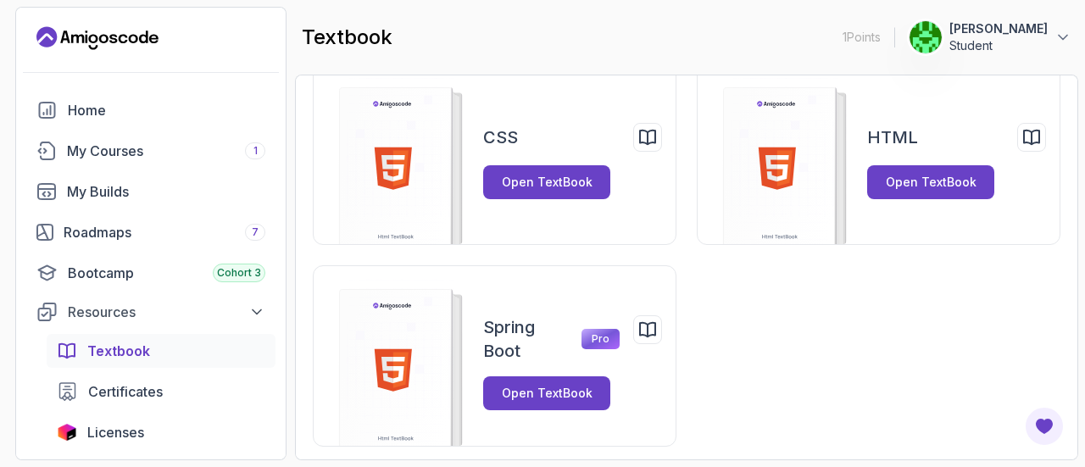
scroll to position [68, 0]
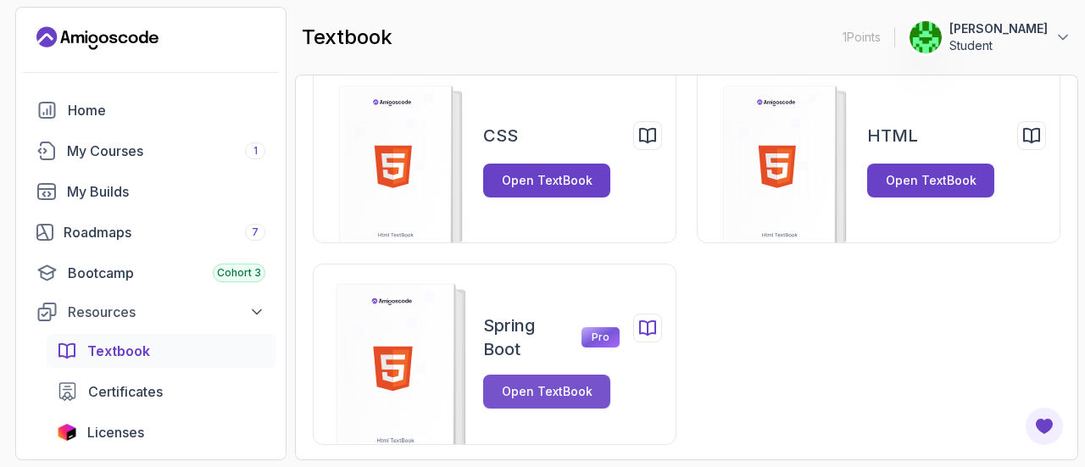
click at [582, 393] on div "Open TextBook" at bounding box center [547, 391] width 91 height 17
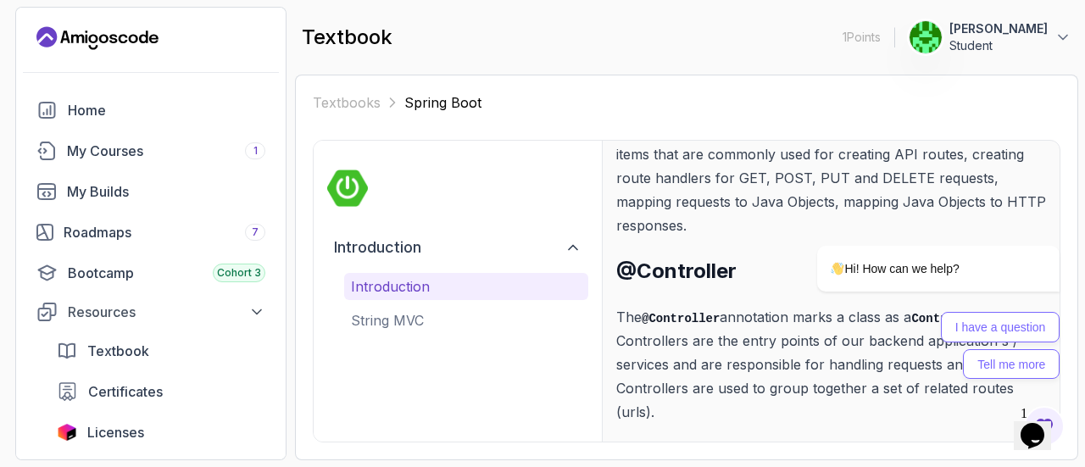
scroll to position [249, 0]
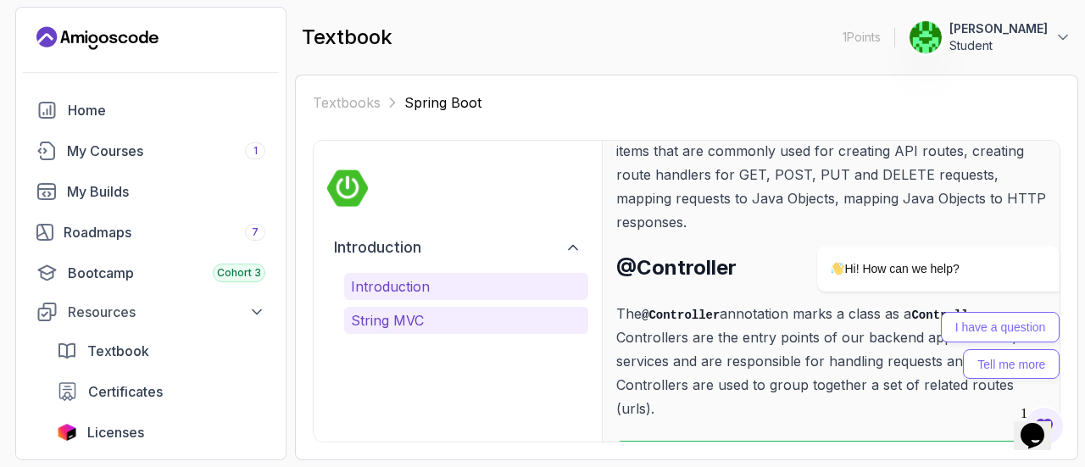
click at [461, 315] on p "String MVC" at bounding box center [466, 320] width 231 height 20
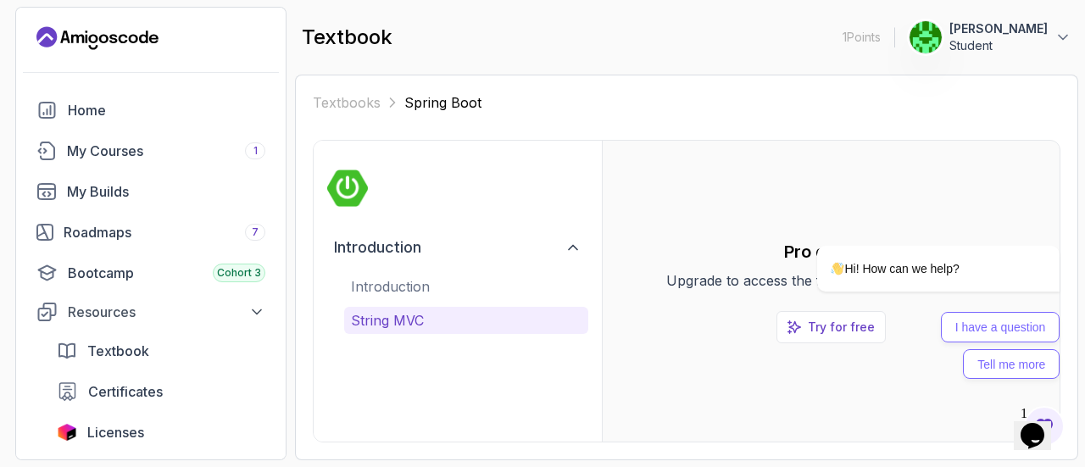
scroll to position [0, 0]
click at [851, 316] on div "I have a question Tell me more" at bounding box center [938, 345] width 242 height 67
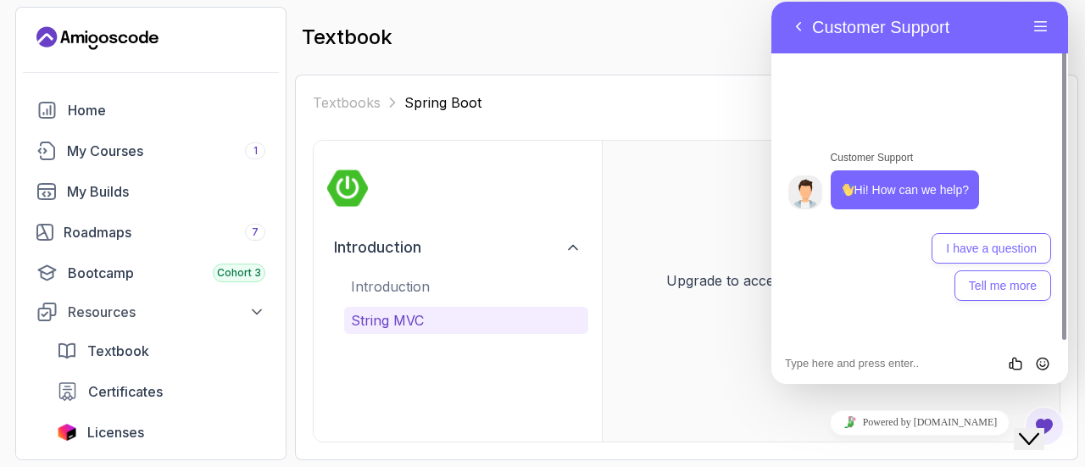
click at [738, 320] on div "Pro content Upgrade to access the full content of the textbook. Try for free" at bounding box center [831, 291] width 430 height 247
click at [1038, 429] on icon "Close Chat This icon closes the chat window." at bounding box center [1029, 439] width 20 height 20
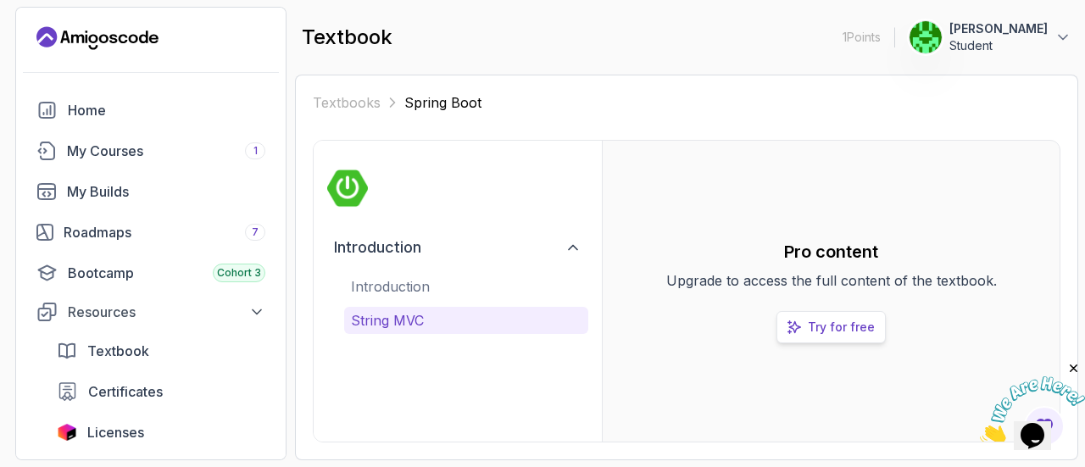
click at [845, 326] on p "Try for free" at bounding box center [841, 327] width 67 height 17
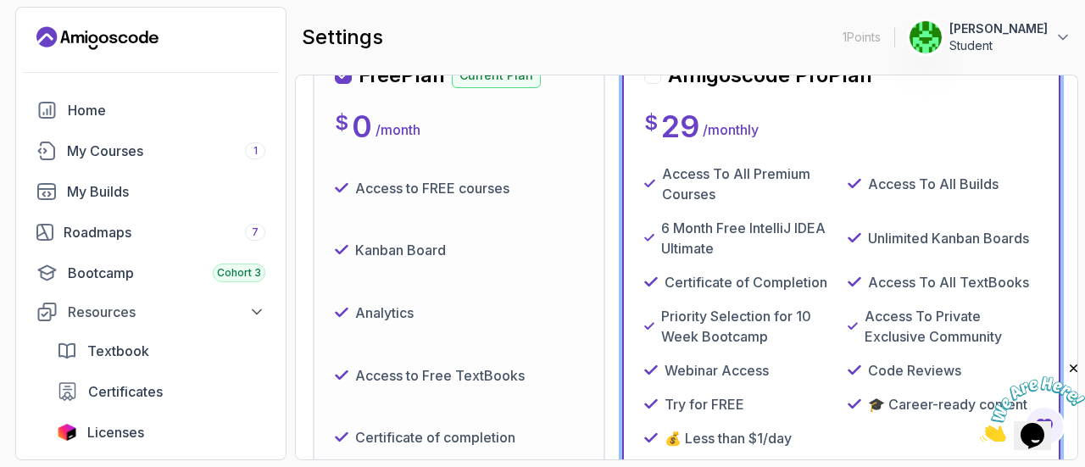
scroll to position [258, 0]
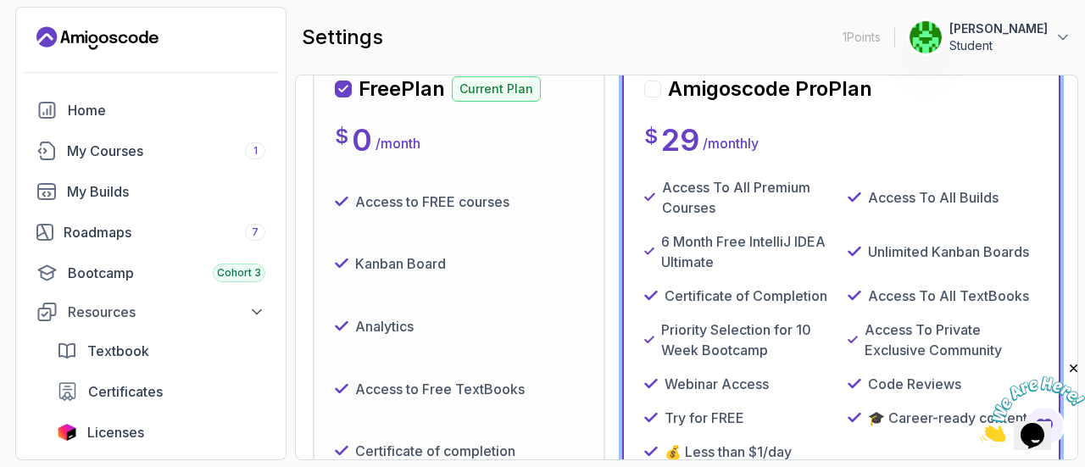
click at [583, 298] on div "Free Plan Current Plan $ 0 / month Access to FREE courses Kanban Board Analytic…" at bounding box center [459, 334] width 292 height 563
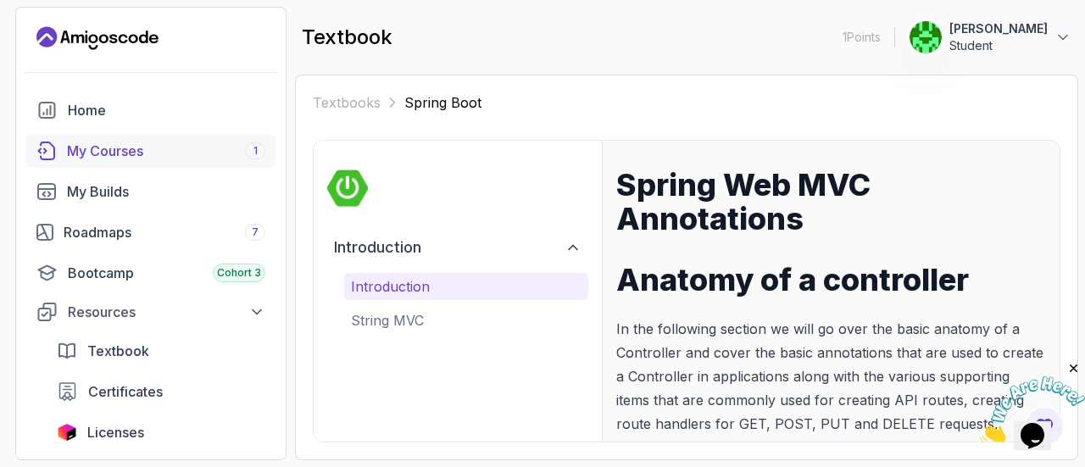
click at [178, 153] on div "My Courses 1" at bounding box center [166, 151] width 198 height 20
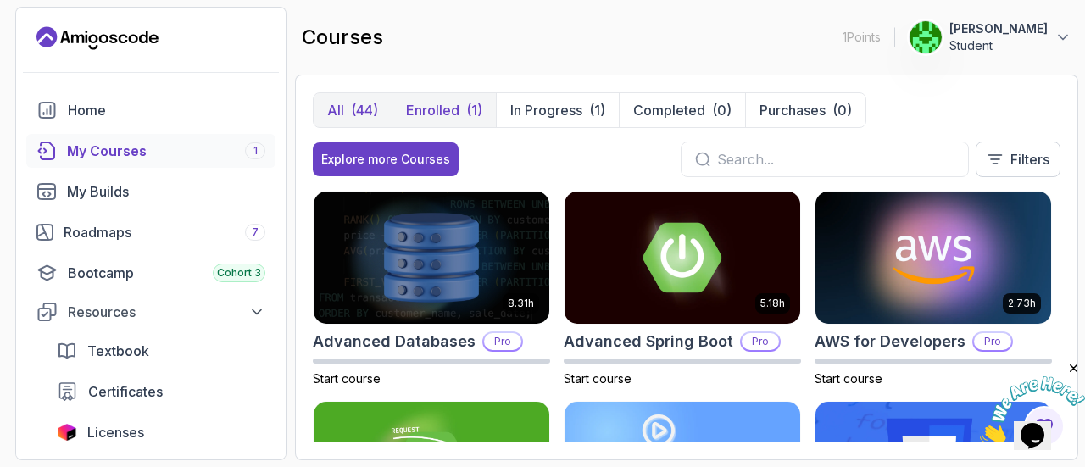
click at [451, 95] on button "Enrolled (1)" at bounding box center [444, 110] width 104 height 34
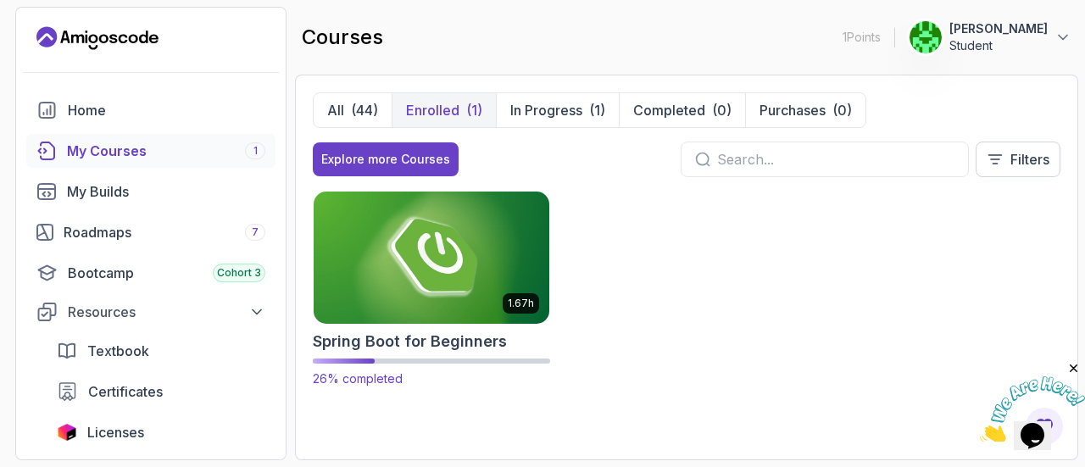
click at [497, 264] on img at bounding box center [432, 257] width 248 height 138
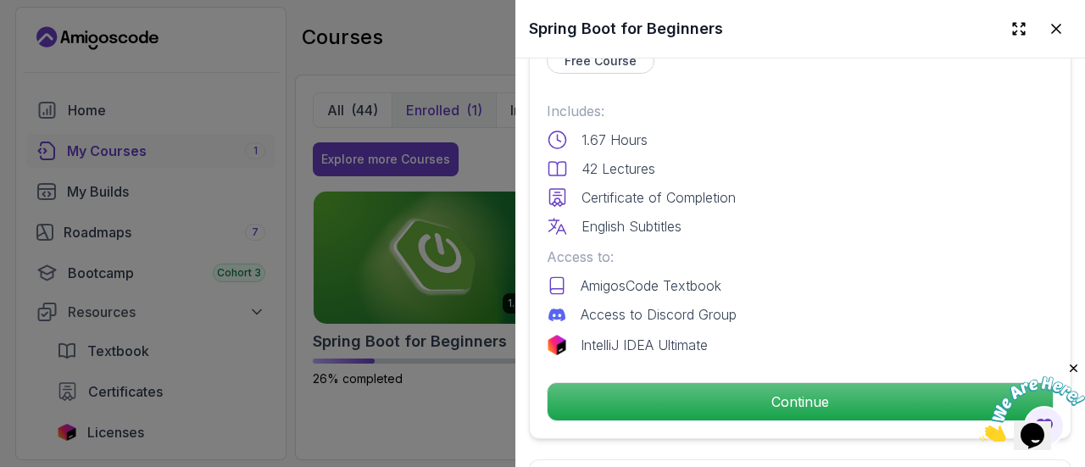
scroll to position [436, 0]
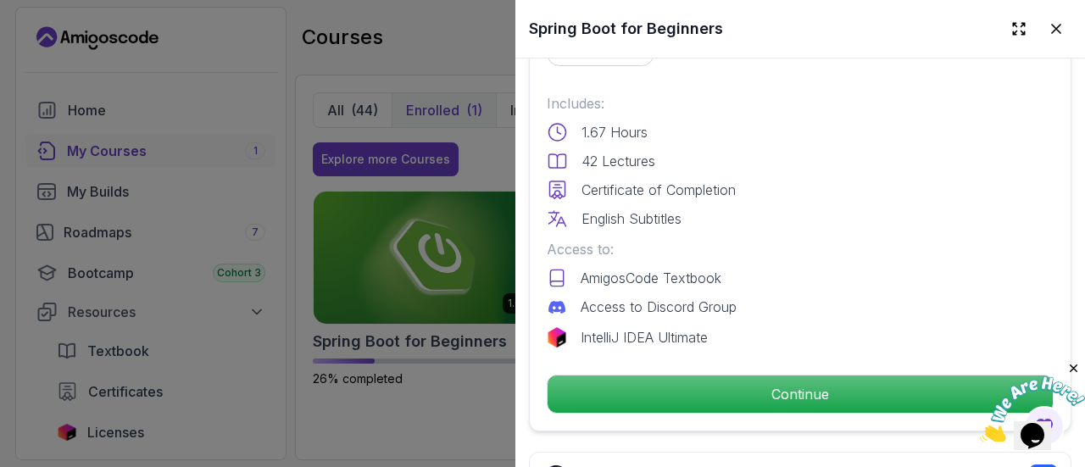
click at [446, 404] on div at bounding box center [542, 233] width 1085 height 467
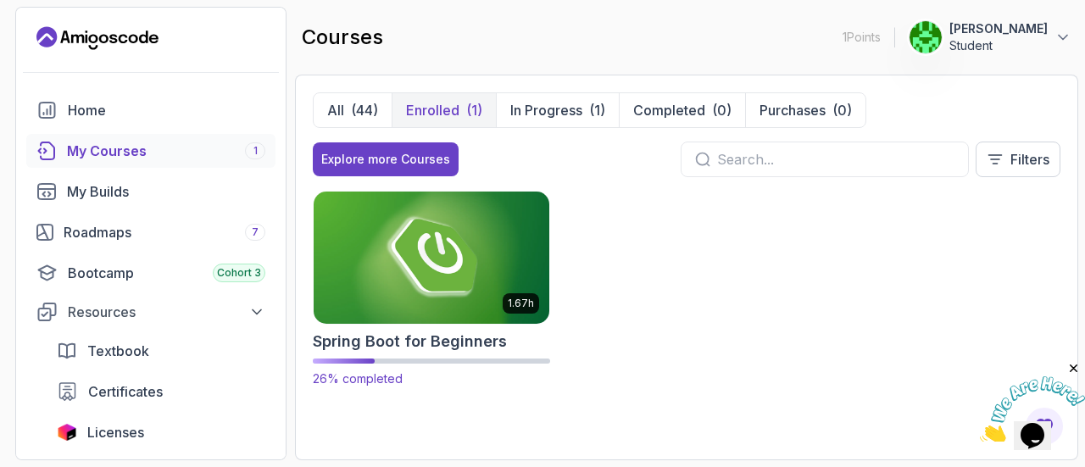
click at [414, 335] on h2 "Spring Boot for Beginners" at bounding box center [410, 342] width 194 height 24
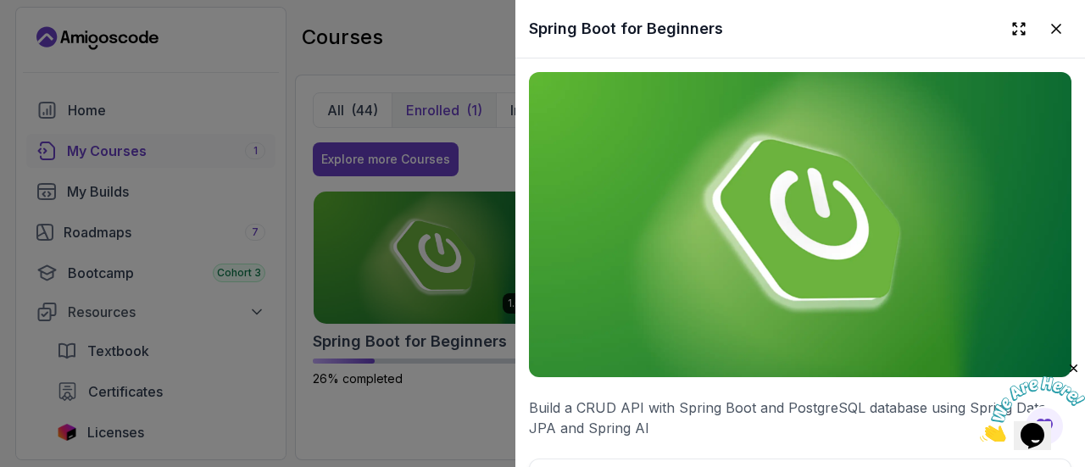
click at [804, 355] on img at bounding box center [800, 224] width 543 height 305
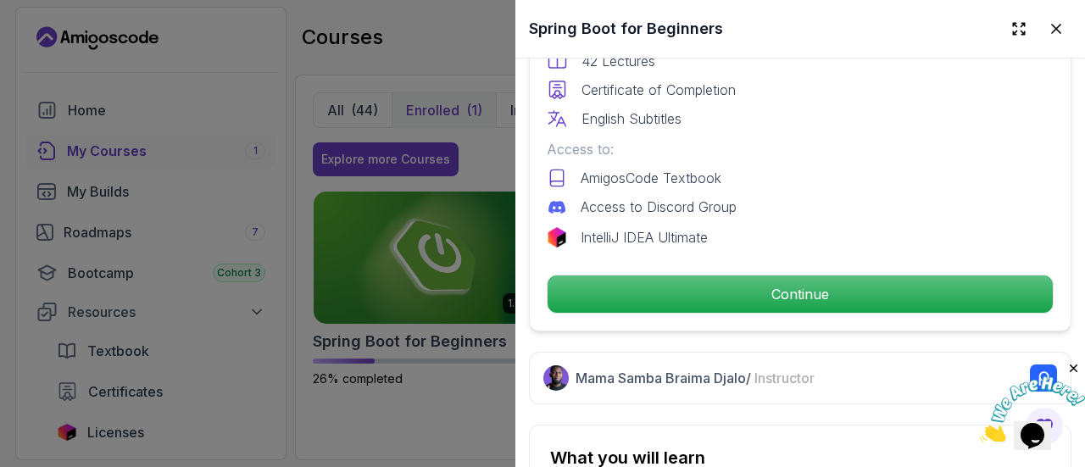
scroll to position [537, 0]
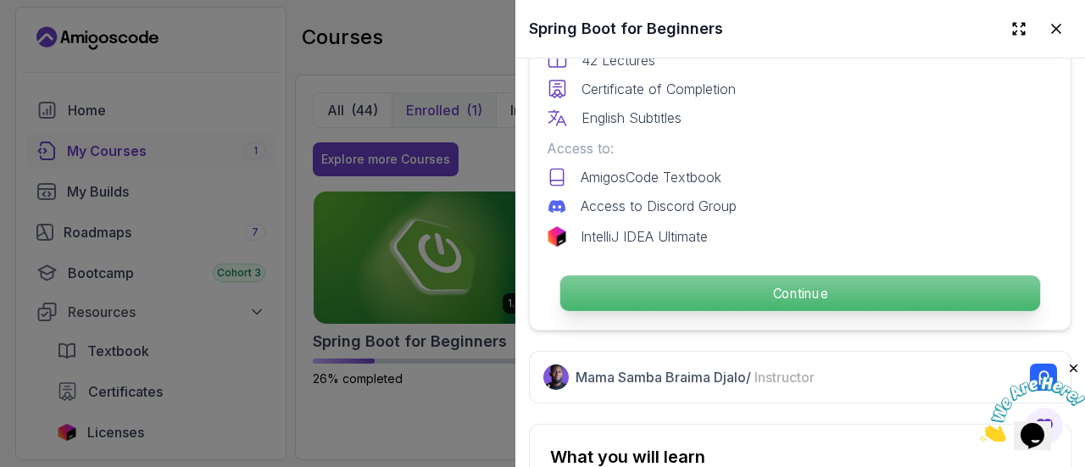
click at [793, 279] on p "Continue" at bounding box center [800, 294] width 480 height 36
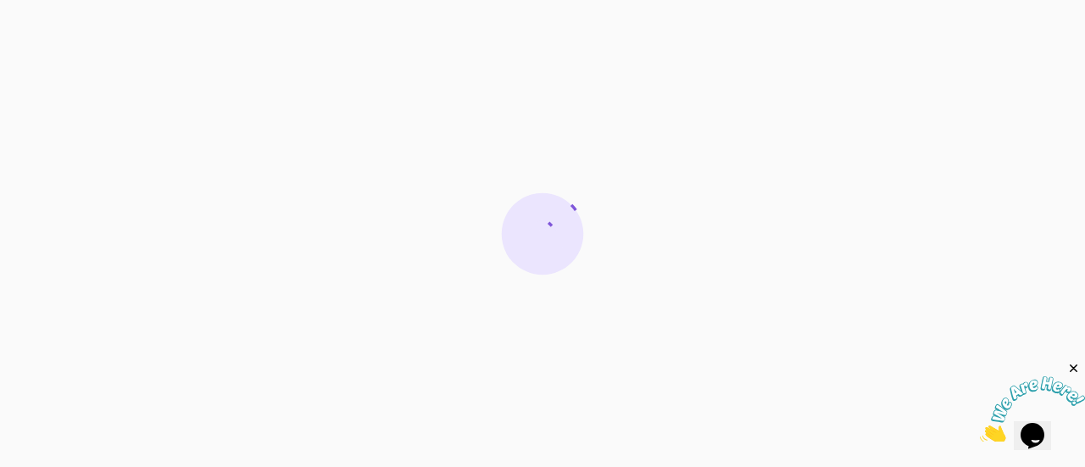
click at [1073, 370] on icon "Close" at bounding box center [1073, 368] width 15 height 15
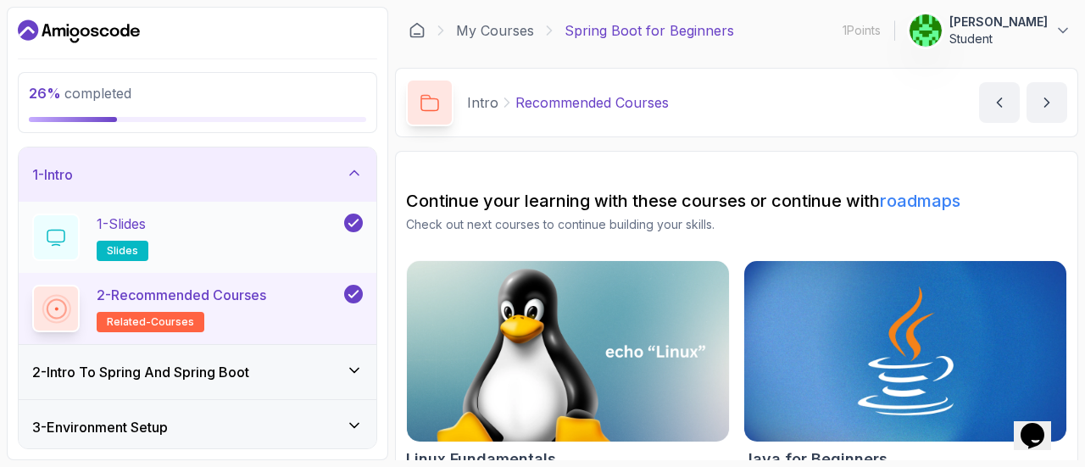
click at [298, 230] on div "1 - Slides slides" at bounding box center [186, 237] width 309 height 47
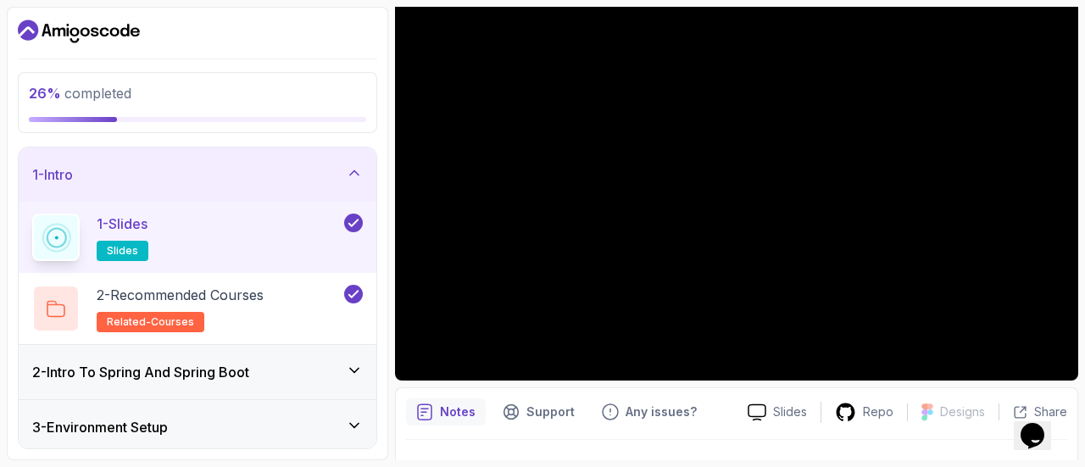
scroll to position [152, 0]
